Goal: Entertainment & Leisure: Consume media (video, audio)

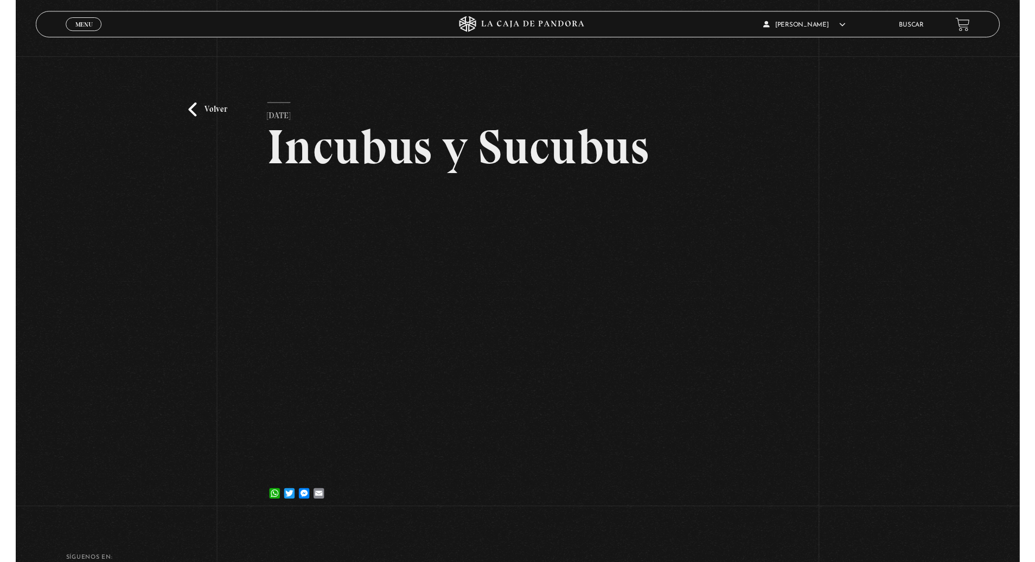
scroll to position [7, 0]
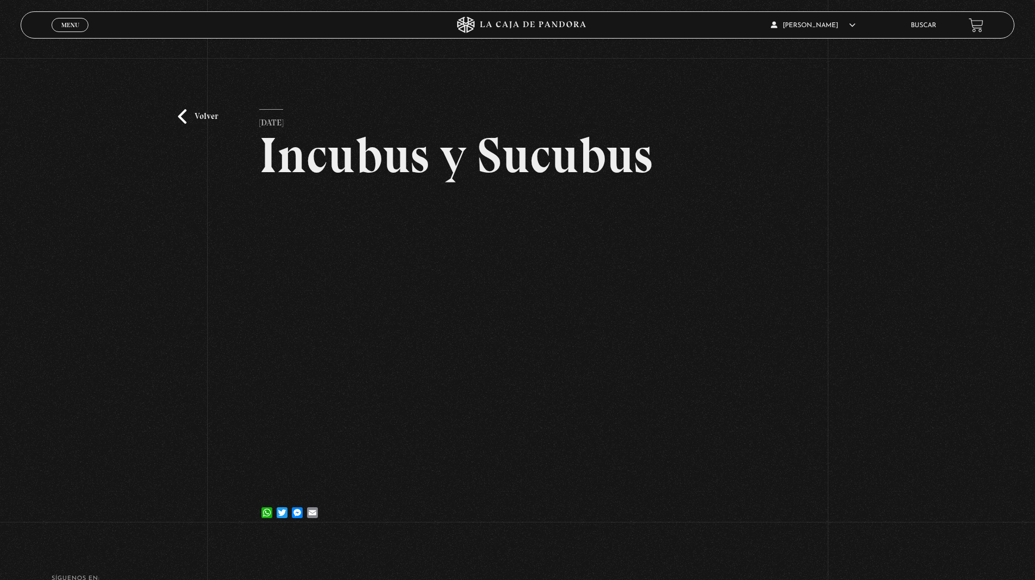
click at [180, 115] on link "Volver" at bounding box center [198, 116] width 40 height 15
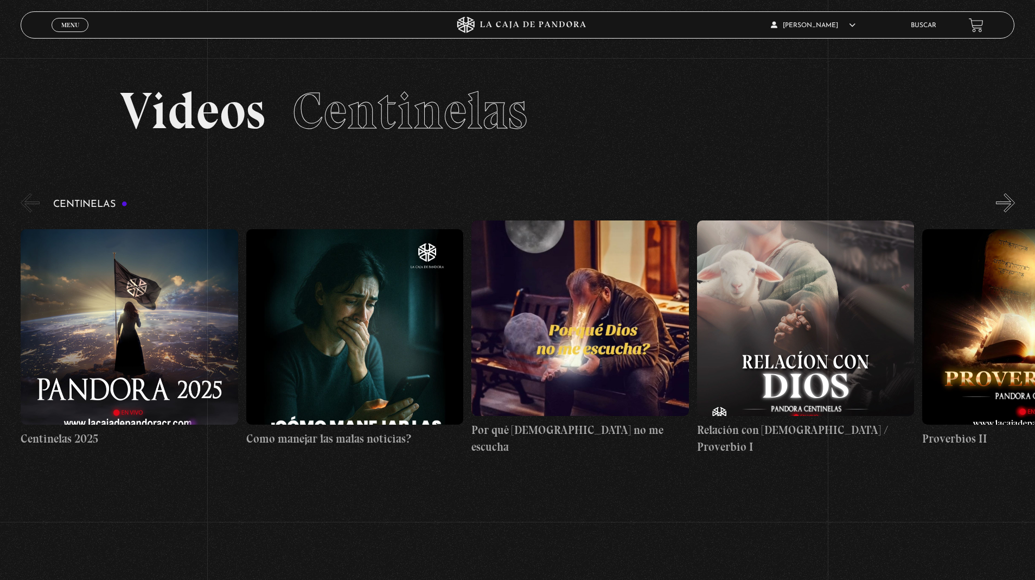
click at [745, 310] on figure at bounding box center [806, 317] width 218 height 195
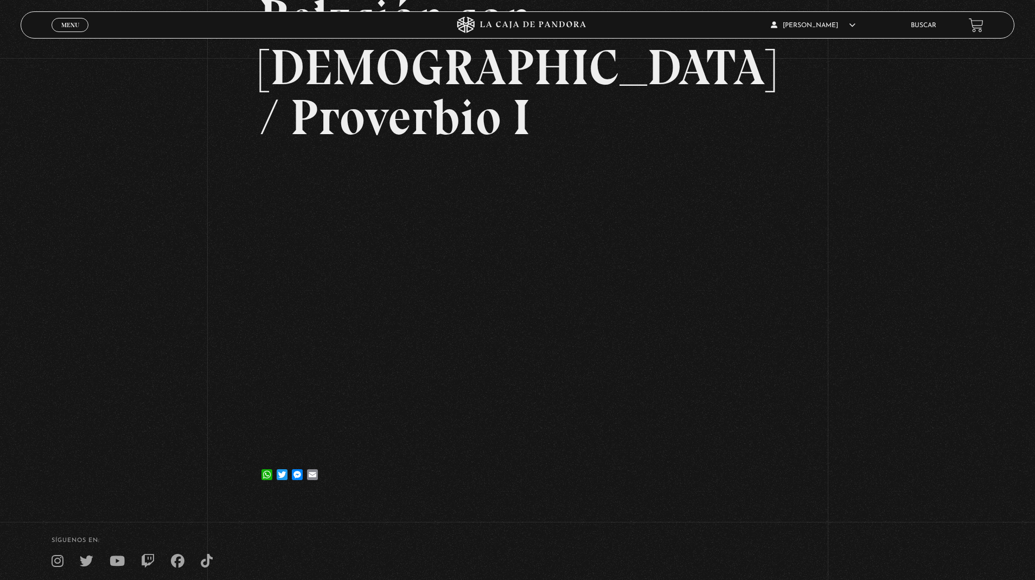
scroll to position [152, 0]
